Goal: Task Accomplishment & Management: Manage account settings

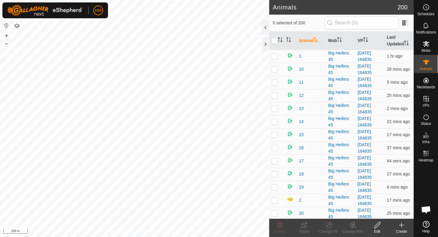
scroll to position [575, 0]
click at [428, 51] on span "Mobs" at bounding box center [426, 51] width 9 height 4
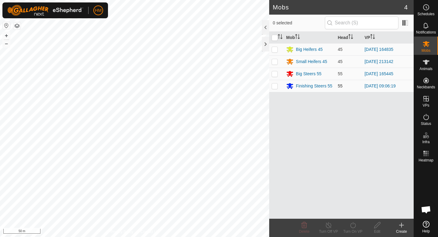
click at [274, 86] on p-checkbox at bounding box center [275, 85] width 6 height 5
checkbox input "true"
click at [354, 226] on icon at bounding box center [353, 224] width 8 height 7
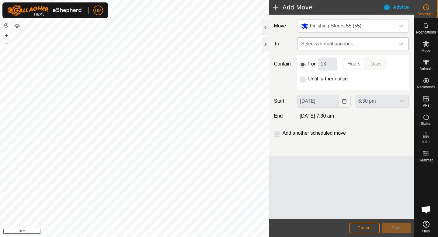
click at [375, 46] on span "Select a virtual paddock" at bounding box center [347, 44] width 96 height 12
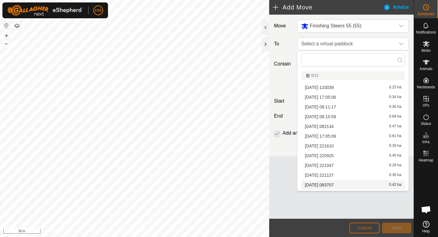
click at [359, 225] on button "Cancel" at bounding box center [365, 227] width 30 height 11
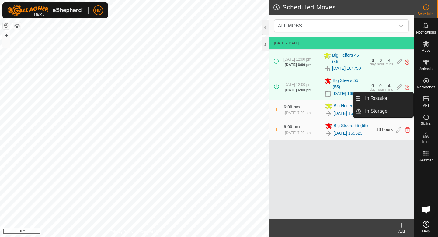
click at [399, 99] on link "In Rotation" at bounding box center [387, 98] width 52 height 12
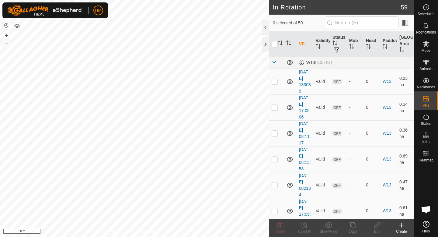
click at [403, 228] on div "Create" at bounding box center [401, 230] width 24 height 5
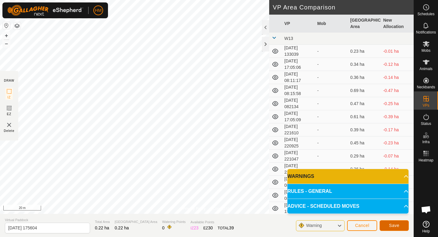
click at [391, 227] on span "Save" at bounding box center [394, 225] width 10 height 5
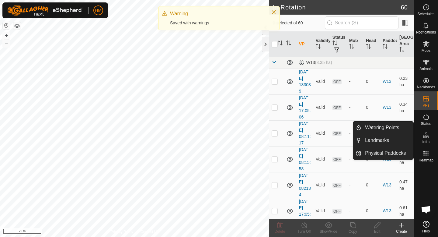
click at [427, 137] on icon at bounding box center [427, 136] width 3 height 3
click at [386, 131] on link "Watering Points" at bounding box center [387, 127] width 52 height 12
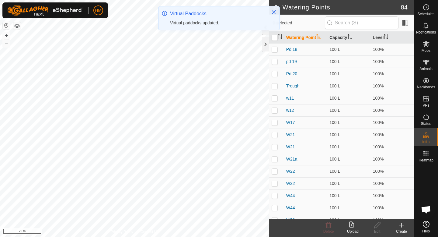
click at [400, 225] on icon at bounding box center [401, 224] width 7 height 7
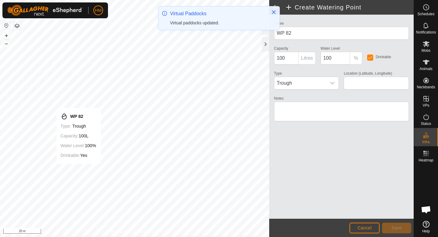
type input "-45.556604, 167.934737"
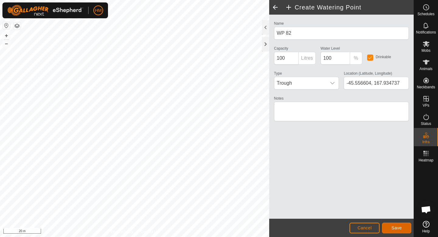
click at [407, 225] on button "Save" at bounding box center [396, 227] width 29 height 11
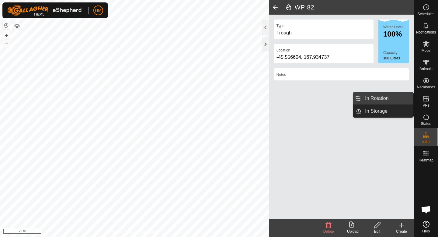
click at [407, 96] on link "In Rotation" at bounding box center [387, 98] width 52 height 12
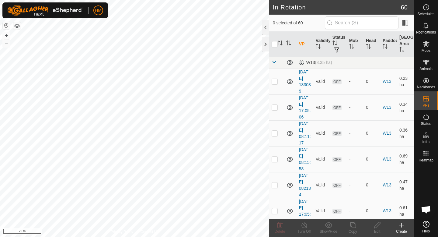
click at [403, 228] on div "Create" at bounding box center [401, 230] width 24 height 5
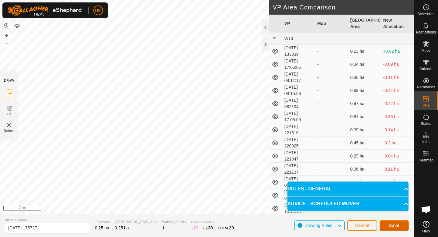
click at [404, 225] on button "Save" at bounding box center [394, 225] width 29 height 11
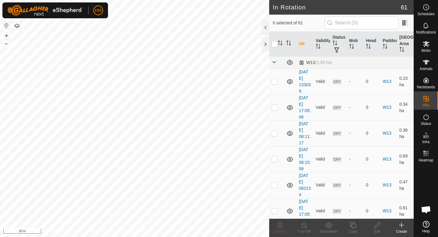
click at [402, 226] on icon at bounding box center [402, 225] width 0 height 4
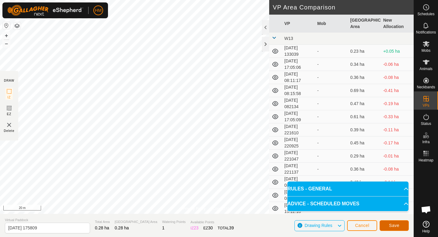
click at [399, 228] on button "Save" at bounding box center [394, 225] width 29 height 11
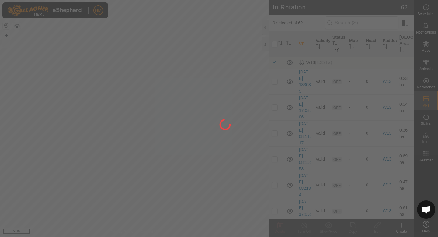
click at [172, 130] on div at bounding box center [219, 118] width 438 height 237
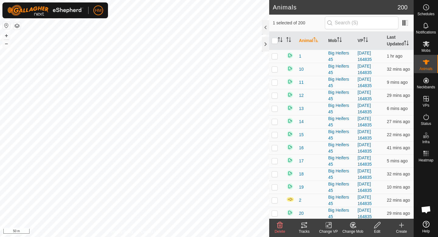
click at [330, 225] on icon at bounding box center [329, 224] width 8 height 7
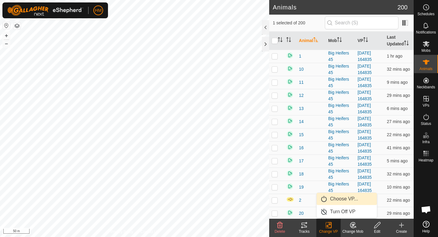
click at [348, 197] on link "Choose VP..." at bounding box center [347, 199] width 60 height 12
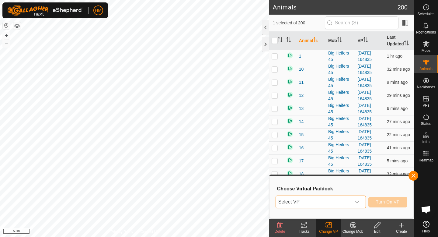
click at [345, 200] on span "Select VP" at bounding box center [313, 202] width 75 height 12
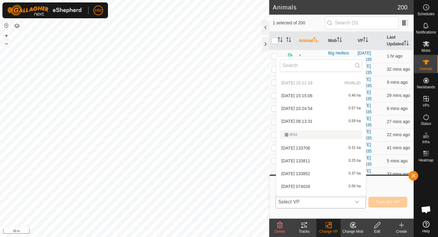
scroll to position [167, 0]
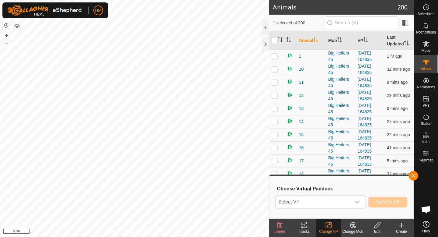
click at [358, 199] on icon "dropdown trigger" at bounding box center [357, 201] width 5 height 5
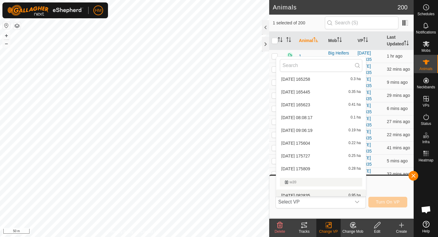
scroll to position [412, 0]
click at [315, 134] on li "[DATE] 09:06:19 0.19 ha" at bounding box center [321, 131] width 90 height 12
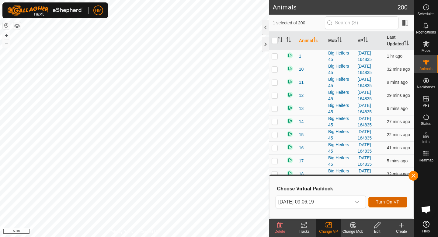
click at [380, 200] on span "Turn On VP" at bounding box center [388, 201] width 24 height 5
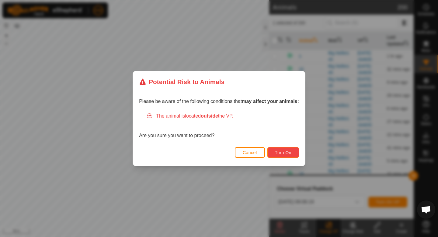
click at [283, 152] on span "Turn On" at bounding box center [283, 152] width 16 height 5
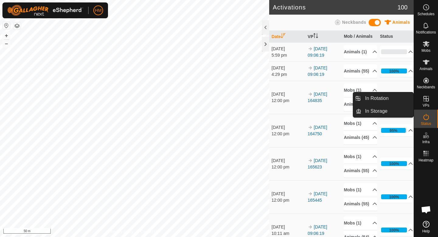
click at [394, 98] on link "In Rotation" at bounding box center [387, 98] width 52 height 12
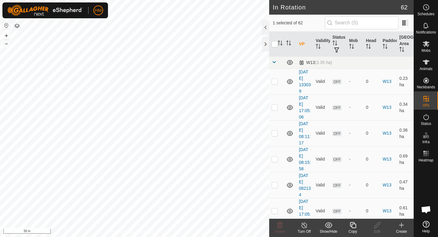
click at [401, 228] on icon at bounding box center [401, 224] width 7 height 7
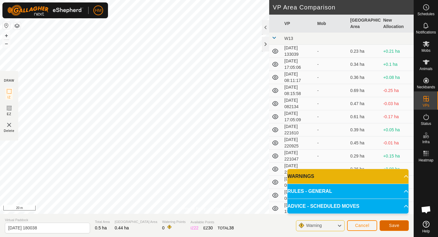
click at [391, 222] on button "Save" at bounding box center [394, 225] width 29 height 11
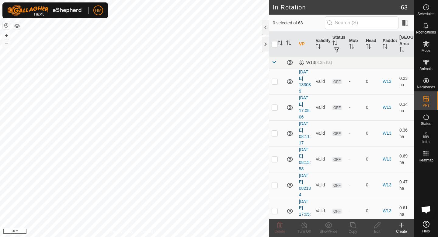
click at [403, 225] on icon at bounding box center [401, 225] width 4 height 0
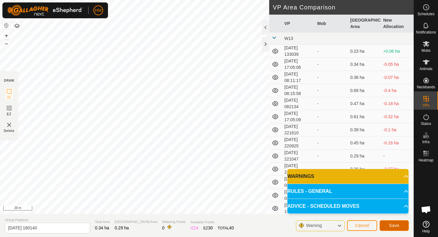
click at [398, 224] on span "Save" at bounding box center [394, 225] width 10 height 5
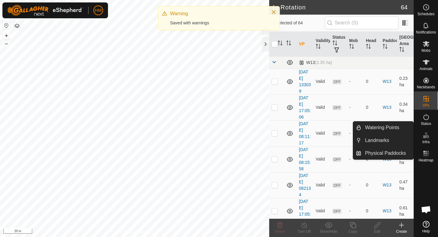
click at [426, 135] on icon at bounding box center [426, 134] width 7 height 7
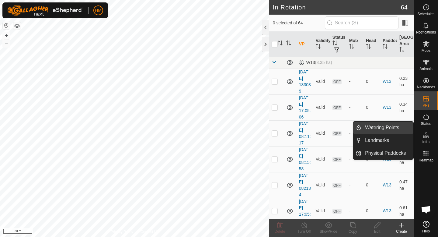
click at [399, 124] on link "Watering Points" at bounding box center [387, 127] width 52 height 12
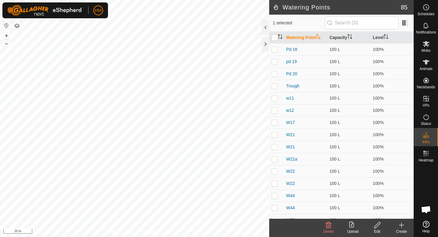
click at [401, 225] on icon at bounding box center [401, 224] width 7 height 7
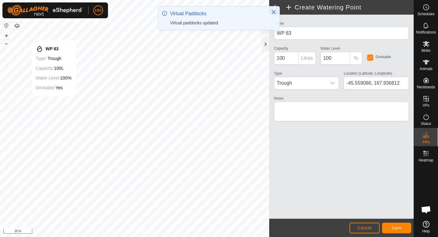
type input "-45.558969, 167.936773"
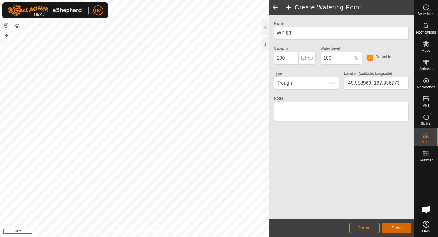
click at [398, 227] on span "Save" at bounding box center [397, 227] width 10 height 5
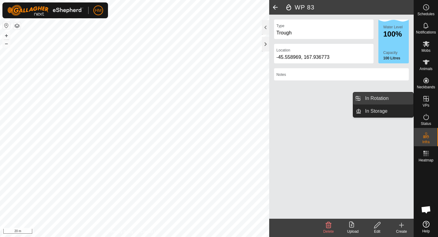
click at [400, 102] on link "In Rotation" at bounding box center [387, 98] width 52 height 12
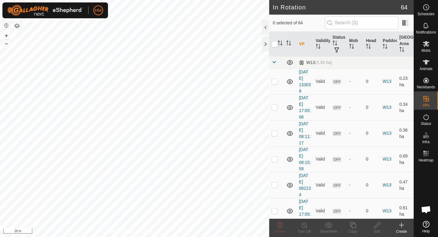
click at [401, 229] on div "Create" at bounding box center [401, 230] width 24 height 5
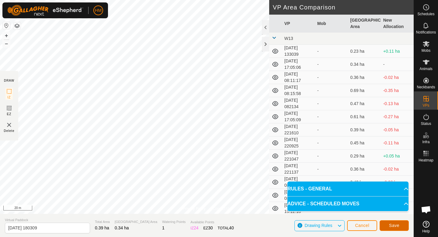
click at [397, 226] on span "Save" at bounding box center [394, 225] width 10 height 5
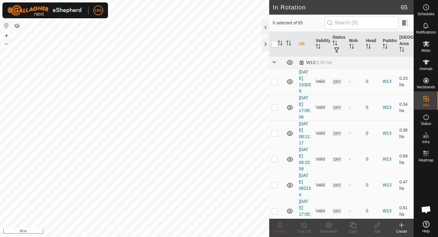
click at [401, 228] on icon at bounding box center [401, 224] width 7 height 7
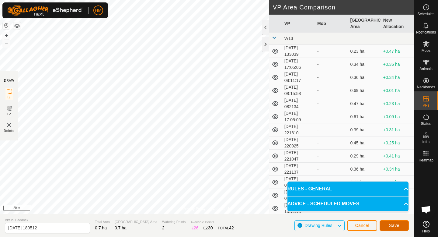
click at [399, 225] on span "Save" at bounding box center [394, 225] width 10 height 5
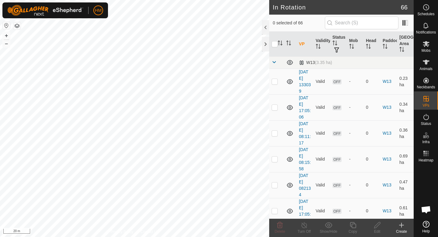
click at [402, 227] on icon at bounding box center [401, 224] width 7 height 7
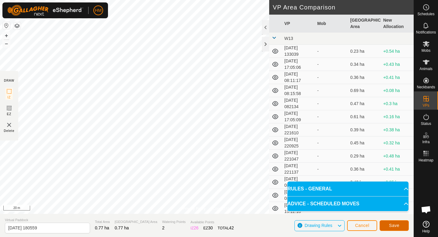
click at [395, 223] on span "Save" at bounding box center [394, 225] width 10 height 5
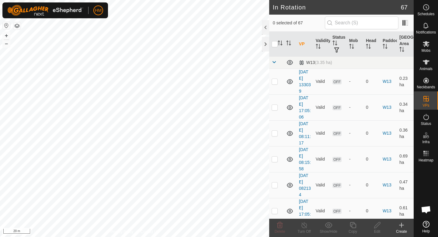
click at [403, 230] on div "Create" at bounding box center [401, 230] width 24 height 5
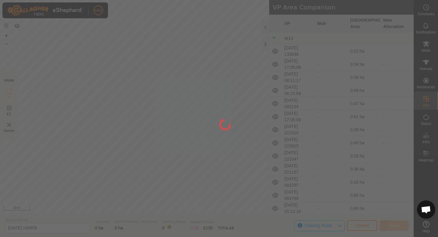
click at [204, 72] on div "HM Schedules Notifications Mobs Animals Neckbands VPs Status Infra Heatmap Help…" at bounding box center [219, 118] width 438 height 237
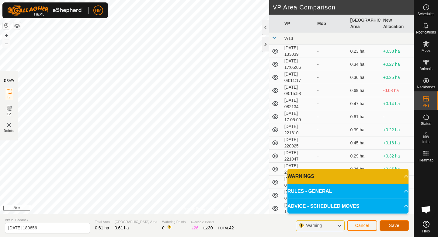
click at [395, 225] on span "Save" at bounding box center [394, 225] width 10 height 5
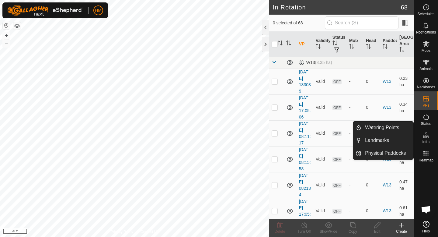
click at [399, 131] on link "Watering Points" at bounding box center [387, 127] width 52 height 12
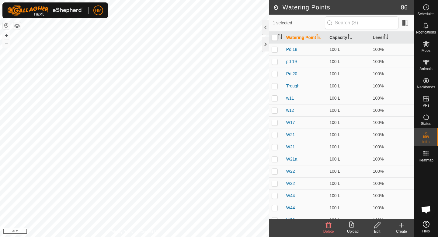
click at [401, 227] on icon at bounding box center [401, 224] width 7 height 7
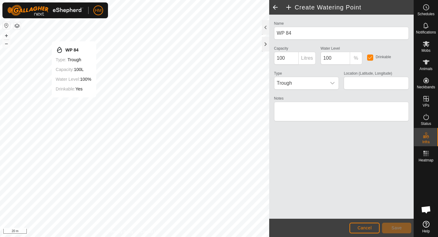
type input "-45.549945, 167.923448"
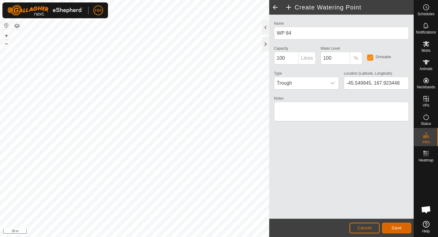
click at [395, 226] on span "Save" at bounding box center [397, 227] width 10 height 5
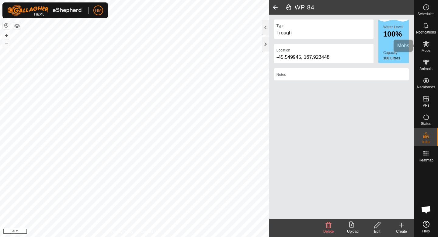
click at [426, 44] on icon at bounding box center [426, 44] width 7 height 6
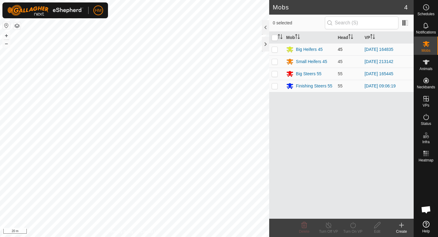
click at [276, 50] on p-checkbox at bounding box center [275, 49] width 6 height 5
checkbox input "true"
click at [354, 225] on icon at bounding box center [353, 224] width 8 height 7
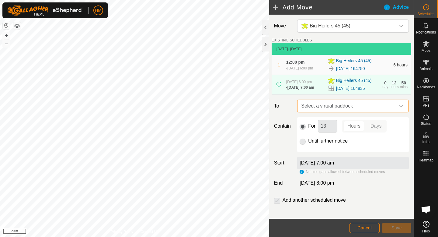
click at [365, 109] on span "Select a virtual paddock" at bounding box center [347, 106] width 96 height 12
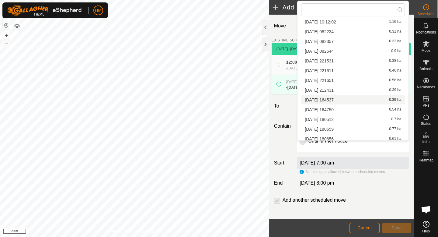
scroll to position [106, 0]
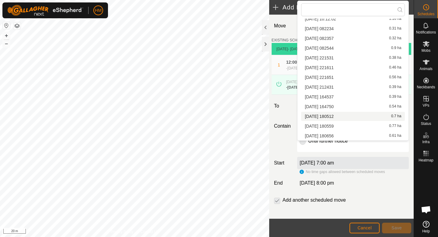
click at [338, 115] on li "[DATE] 180512 0.7 ha" at bounding box center [353, 116] width 104 height 9
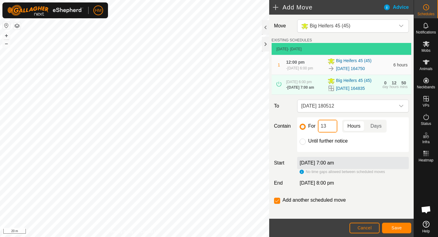
click at [329, 127] on input "13" at bounding box center [327, 126] width 19 height 13
type input "1"
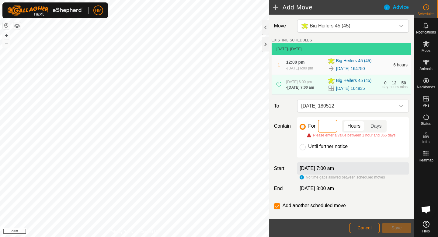
type input "6"
type input "5"
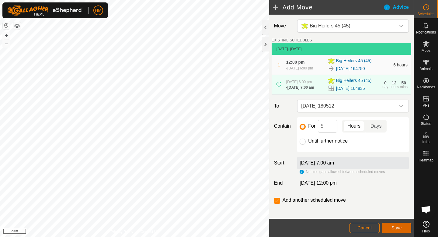
click at [399, 225] on span "Save" at bounding box center [397, 227] width 10 height 5
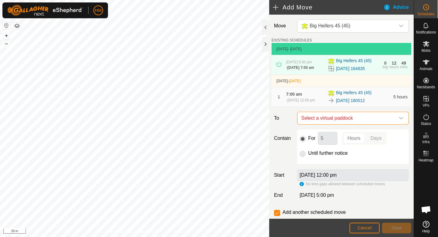
click at [343, 124] on span "Select a virtual paddock" at bounding box center [347, 118] width 96 height 12
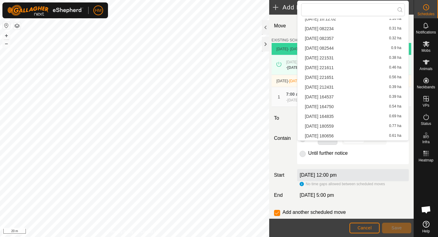
click at [332, 125] on li "[DATE] 180559 0.77 ha" at bounding box center [353, 125] width 104 height 9
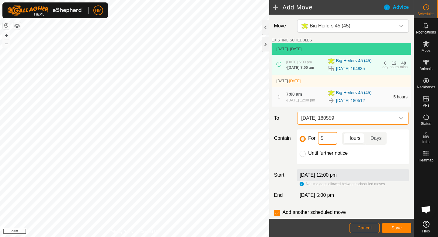
click at [331, 141] on input "5" at bounding box center [327, 138] width 19 height 13
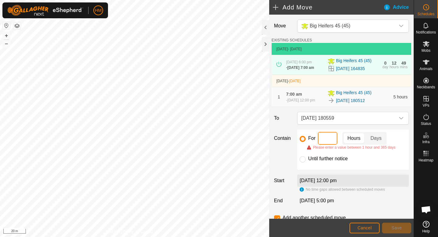
type input "6"
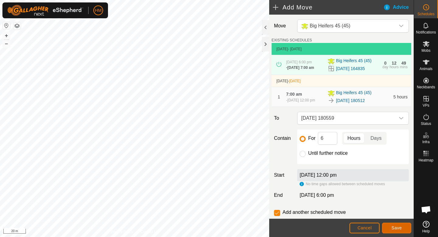
click at [393, 225] on span "Save" at bounding box center [397, 227] width 10 height 5
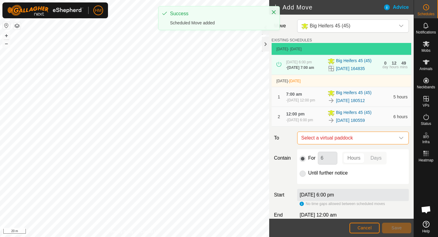
click at [385, 144] on span "Select a virtual paddock" at bounding box center [347, 138] width 96 height 12
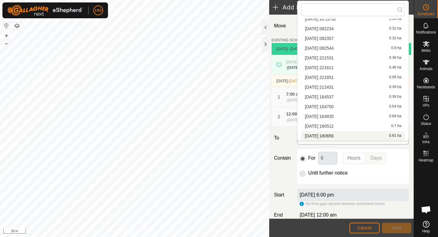
click at [354, 135] on li "[DATE] 180656 0.61 ha" at bounding box center [353, 135] width 104 height 9
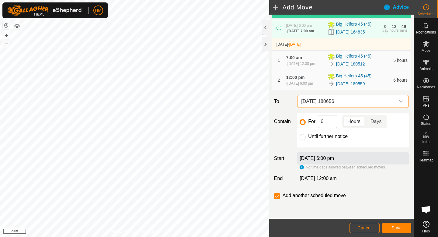
scroll to position [40, 0]
click at [328, 123] on input "6" at bounding box center [327, 121] width 19 height 13
type input "13"
click at [392, 228] on span "Save" at bounding box center [397, 227] width 10 height 5
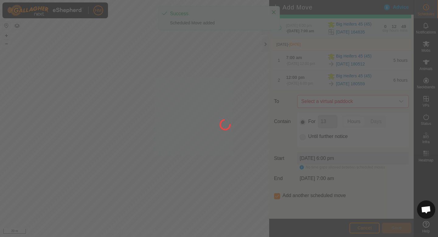
scroll to position [0, 0]
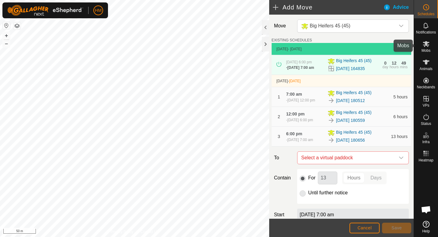
click at [431, 50] on div "Mobs" at bounding box center [426, 46] width 24 height 18
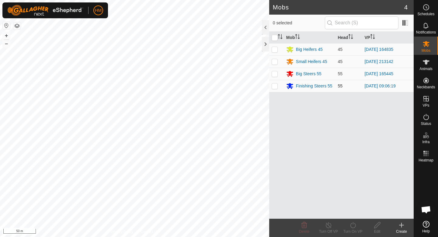
click at [275, 85] on p-checkbox at bounding box center [275, 85] width 6 height 5
checkbox input "true"
click at [349, 231] on div "Turn On VP" at bounding box center [353, 230] width 24 height 5
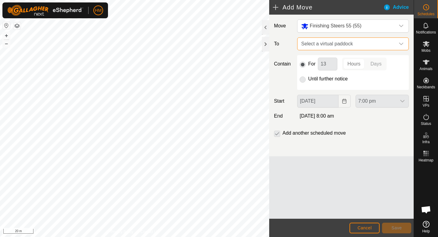
click at [377, 42] on span "Select a virtual paddock" at bounding box center [347, 44] width 96 height 12
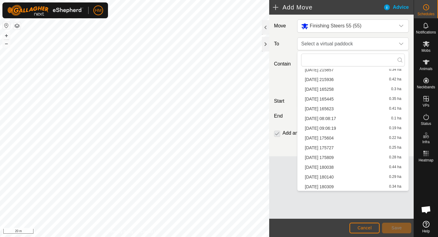
scroll to position [308, 0]
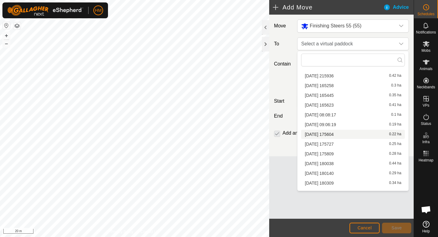
click at [330, 135] on span "[DATE] 175604" at bounding box center [319, 134] width 29 height 4
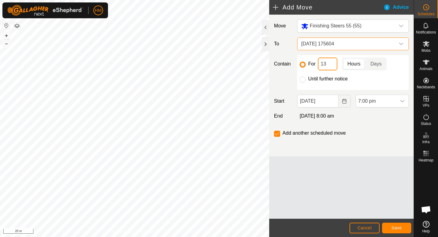
click at [329, 61] on input "13" at bounding box center [327, 64] width 19 height 13
click at [390, 226] on button "Save" at bounding box center [396, 227] width 29 height 11
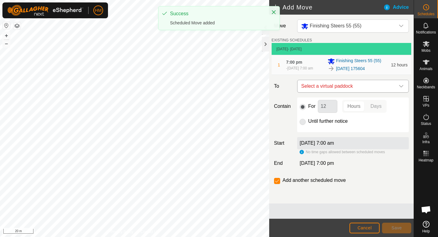
click at [387, 85] on span "Select a virtual paddock" at bounding box center [347, 86] width 96 height 12
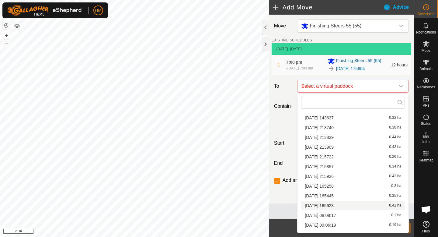
scroll to position [125, 0]
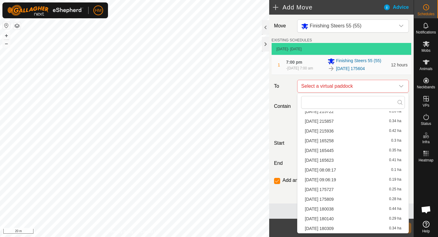
click at [334, 191] on li "[DATE] 175727 0.25 ha" at bounding box center [353, 189] width 104 height 9
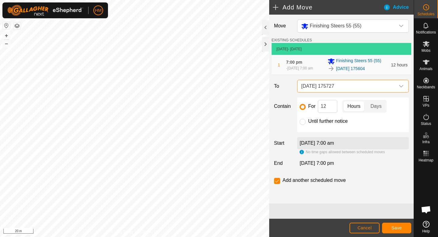
click at [355, 86] on span "[DATE] 175727" at bounding box center [347, 86] width 96 height 12
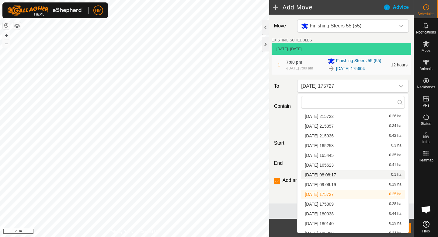
scroll to position [121, 0]
click at [339, 195] on li "[DATE] 175727 0.25 ha" at bounding box center [353, 193] width 104 height 9
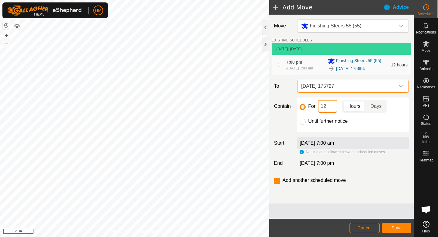
click at [329, 106] on input "12" at bounding box center [327, 106] width 19 height 13
type input "1"
type input "5"
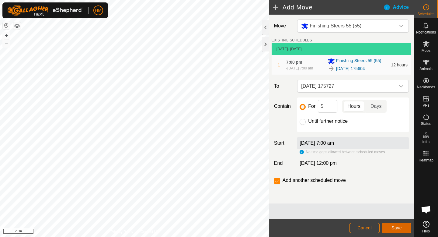
click at [400, 226] on span "Save" at bounding box center [397, 227] width 10 height 5
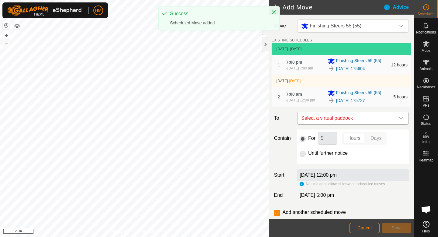
click at [403, 120] on icon "dropdown trigger" at bounding box center [401, 118] width 5 height 5
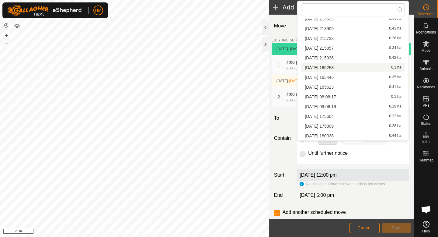
scroll to position [108, 0]
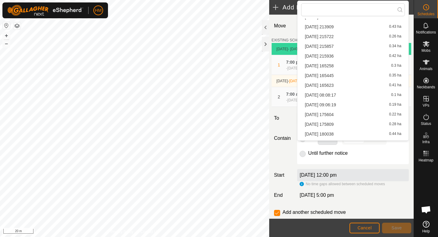
click at [343, 124] on li "[DATE] 175809 0.28 ha" at bounding box center [353, 124] width 104 height 9
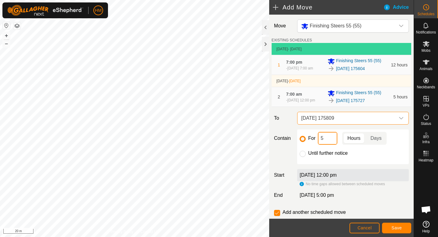
click at [329, 143] on input "5" at bounding box center [327, 138] width 19 height 13
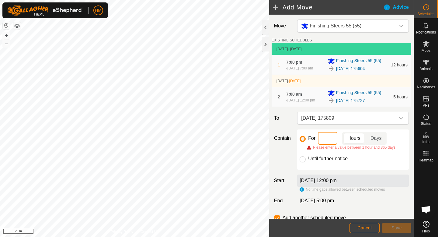
type input "6"
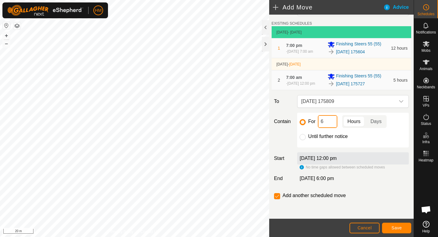
scroll to position [18, 0]
click at [404, 230] on button "Save" at bounding box center [396, 227] width 29 height 11
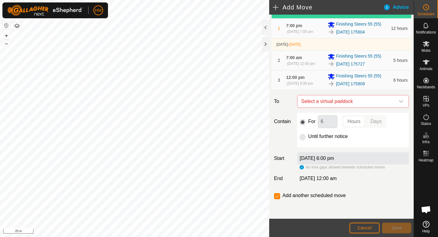
scroll to position [39, 0]
click at [429, 42] on icon at bounding box center [426, 44] width 7 height 6
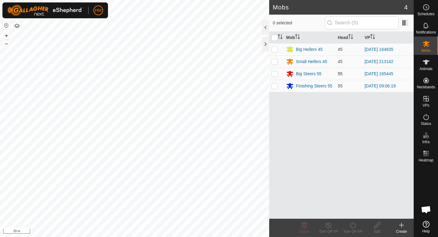
click at [274, 73] on p-checkbox at bounding box center [275, 73] width 6 height 5
checkbox input "true"
click at [356, 232] on div "Turn On VP" at bounding box center [353, 230] width 24 height 5
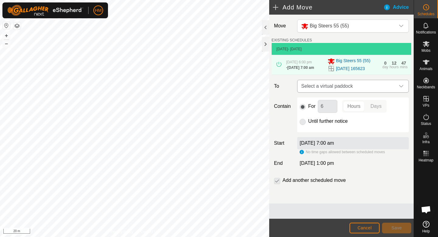
click at [361, 85] on span "Select a virtual paddock" at bounding box center [347, 86] width 96 height 12
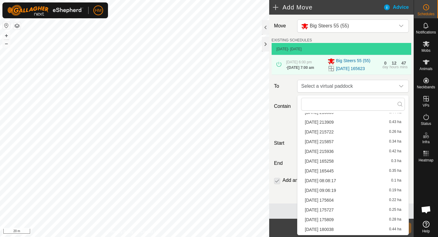
scroll to position [125, 0]
click at [335, 210] on li "[DATE] 180038 0.44 ha" at bounding box center [353, 210] width 104 height 9
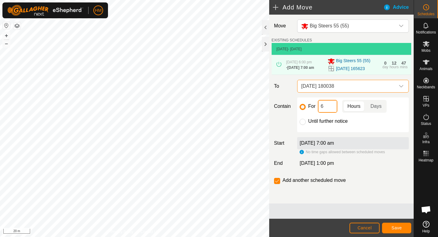
click at [325, 111] on input "6" at bounding box center [327, 106] width 19 height 13
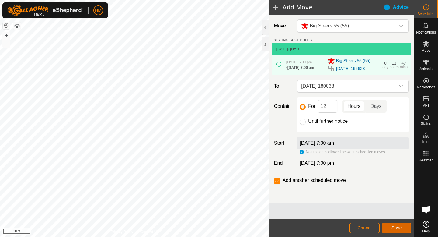
click at [395, 227] on span "Save" at bounding box center [397, 227] width 10 height 5
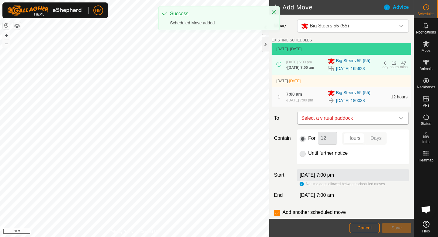
click at [364, 118] on span "Select a virtual paddock" at bounding box center [347, 118] width 96 height 12
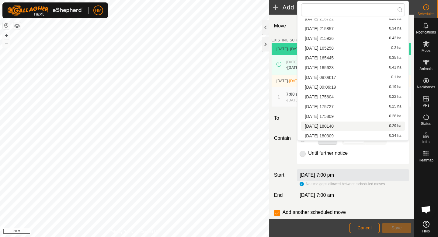
click at [352, 125] on li "[DATE] 180140 0.29 ha" at bounding box center [353, 125] width 104 height 9
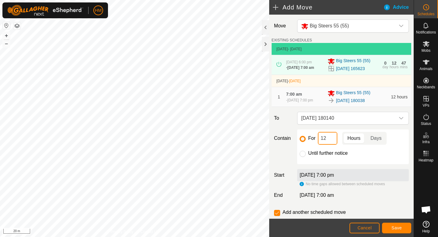
click at [331, 136] on input "12" at bounding box center [327, 138] width 19 height 13
click at [329, 138] on input "12" at bounding box center [327, 138] width 19 height 13
type input "1"
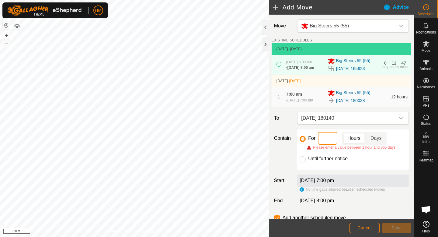
type input "5"
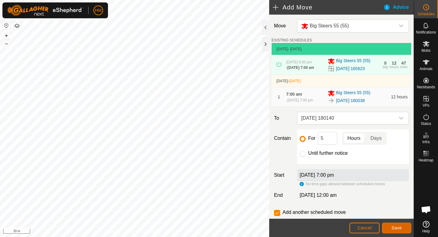
click at [389, 227] on button "Save" at bounding box center [396, 227] width 29 height 11
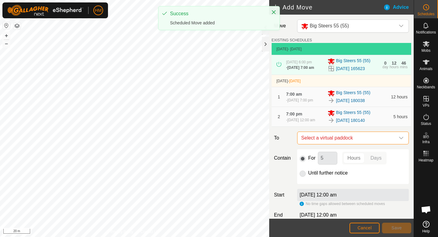
click at [372, 144] on span "Select a virtual paddock" at bounding box center [347, 138] width 96 height 12
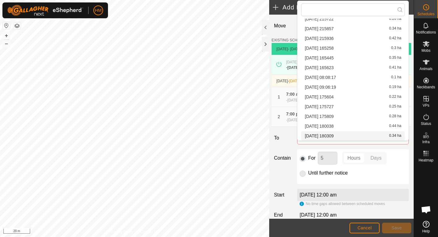
click at [346, 137] on li "[DATE] [DATE] 0.34 ha" at bounding box center [353, 135] width 104 height 9
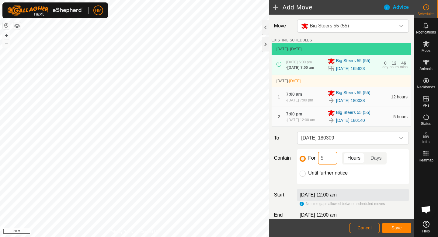
click at [330, 164] on input "5" at bounding box center [327, 158] width 19 height 13
type input "6"
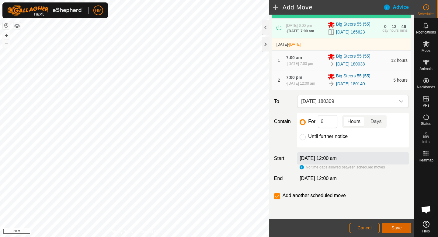
click at [392, 228] on span "Save" at bounding box center [397, 227] width 10 height 5
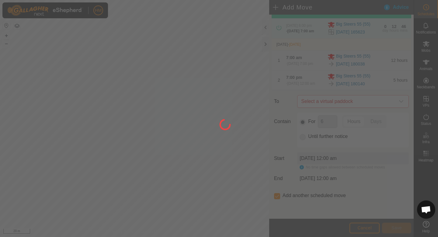
scroll to position [0, 0]
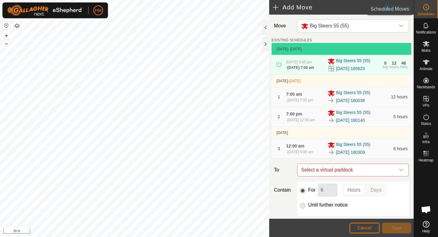
click at [426, 10] on circle at bounding box center [426, 7] width 5 height 5
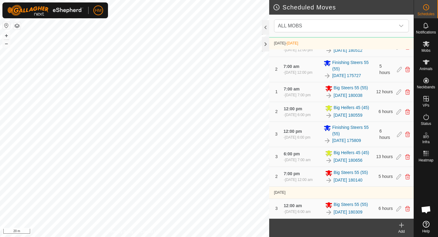
scroll to position [117, 0]
click at [396, 89] on icon at bounding box center [398, 91] width 5 height 5
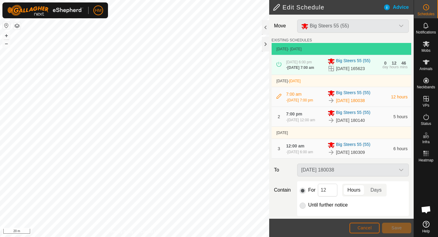
click at [360, 225] on span "Cancel" at bounding box center [364, 227] width 14 height 5
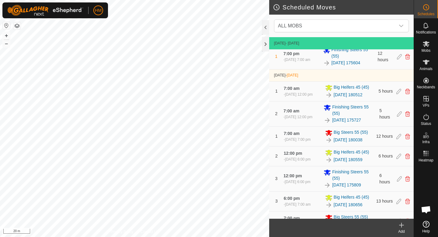
scroll to position [56, 0]
click at [397, 139] on icon at bounding box center [398, 135] width 5 height 5
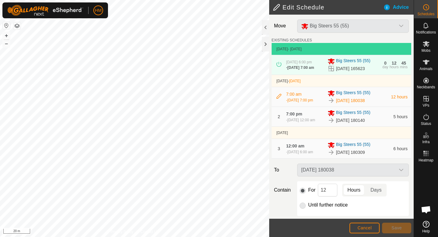
scroll to position [46, 0]
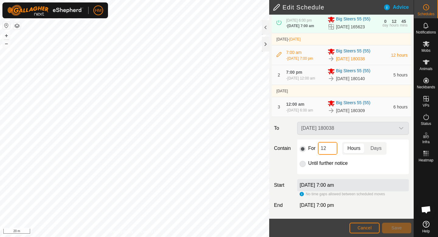
click at [330, 147] on input "12" at bounding box center [327, 148] width 19 height 13
type input "1"
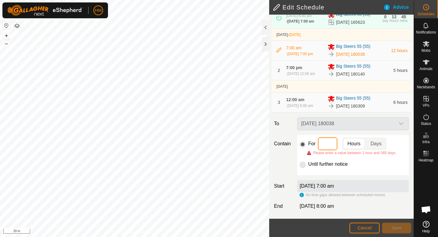
type input "5"
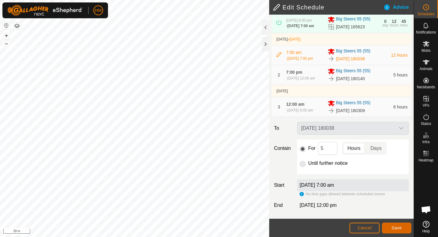
click at [397, 227] on span "Save" at bounding box center [397, 227] width 10 height 5
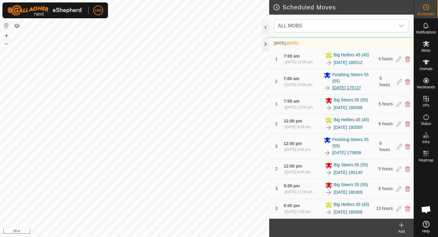
scroll to position [107, 0]
click at [399, 167] on icon at bounding box center [398, 168] width 5 height 5
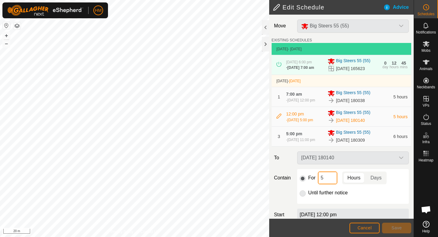
click at [328, 184] on input "5" at bounding box center [327, 177] width 19 height 13
type input "6"
click at [391, 227] on button "Save" at bounding box center [396, 227] width 29 height 11
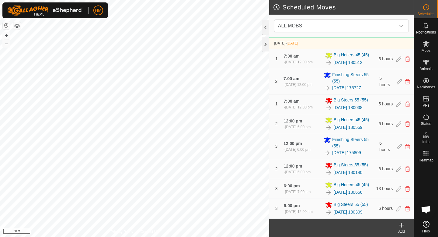
scroll to position [107, 0]
click at [398, 207] on icon at bounding box center [398, 208] width 5 height 5
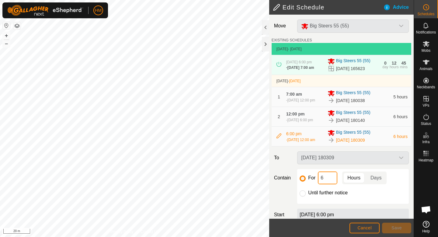
click at [324, 184] on input "6" at bounding box center [327, 177] width 19 height 13
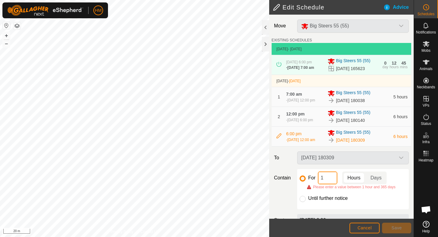
type input "13"
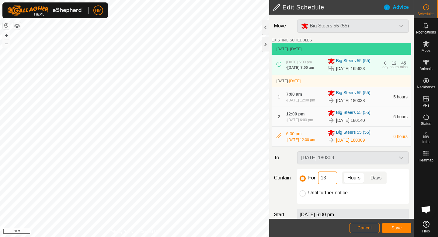
scroll to position [37, 0]
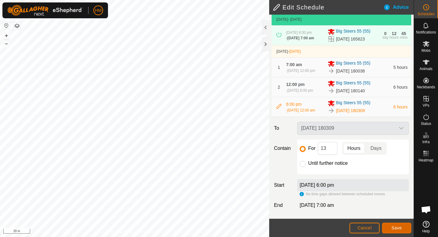
click at [394, 227] on span "Save" at bounding box center [397, 227] width 10 height 5
